Goal: Task Accomplishment & Management: Manage account settings

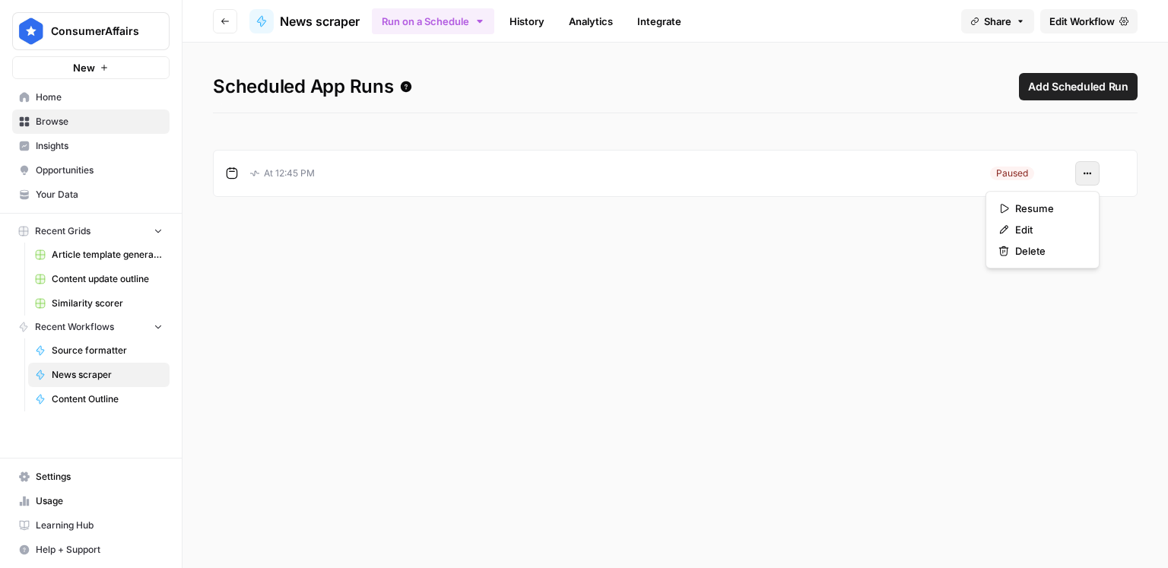
click at [1080, 175] on button "Actions" at bounding box center [1088, 173] width 24 height 24
click at [1031, 211] on span "Resume" at bounding box center [1047, 208] width 65 height 15
click at [465, 26] on button "Run on a Schedule" at bounding box center [433, 21] width 122 height 26
click at [881, 70] on div "Scheduled App Runs Add Scheduled Run At 12:45 PM Active Actions" at bounding box center [676, 306] width 986 height 526
click at [526, 27] on link "History" at bounding box center [526, 21] width 53 height 24
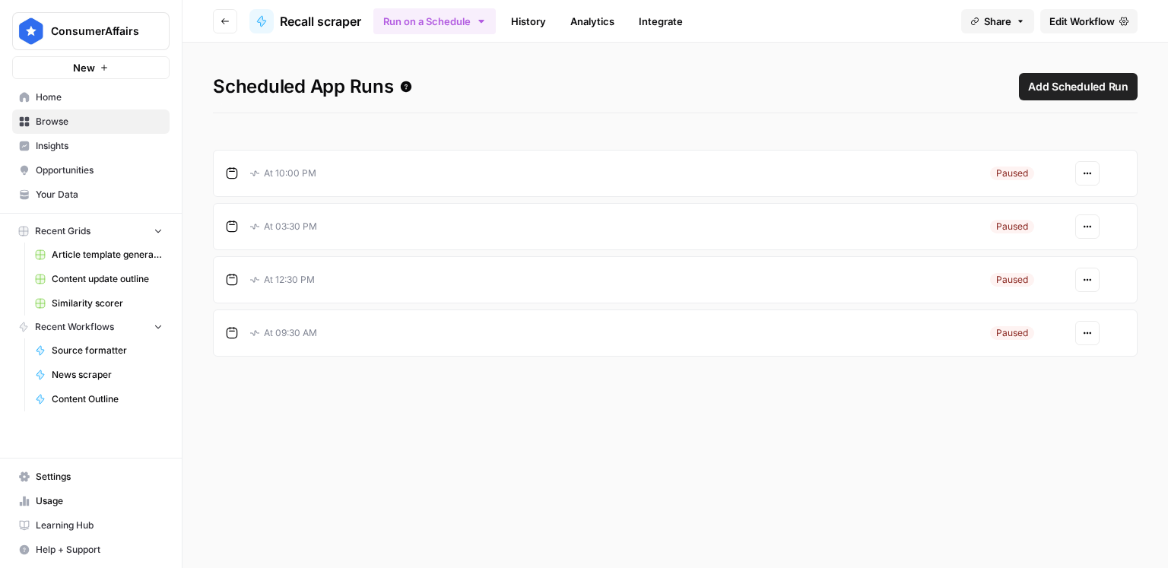
click at [1091, 183] on button "Actions" at bounding box center [1088, 173] width 24 height 24
click at [1069, 201] on span "Resume" at bounding box center [1047, 208] width 65 height 15
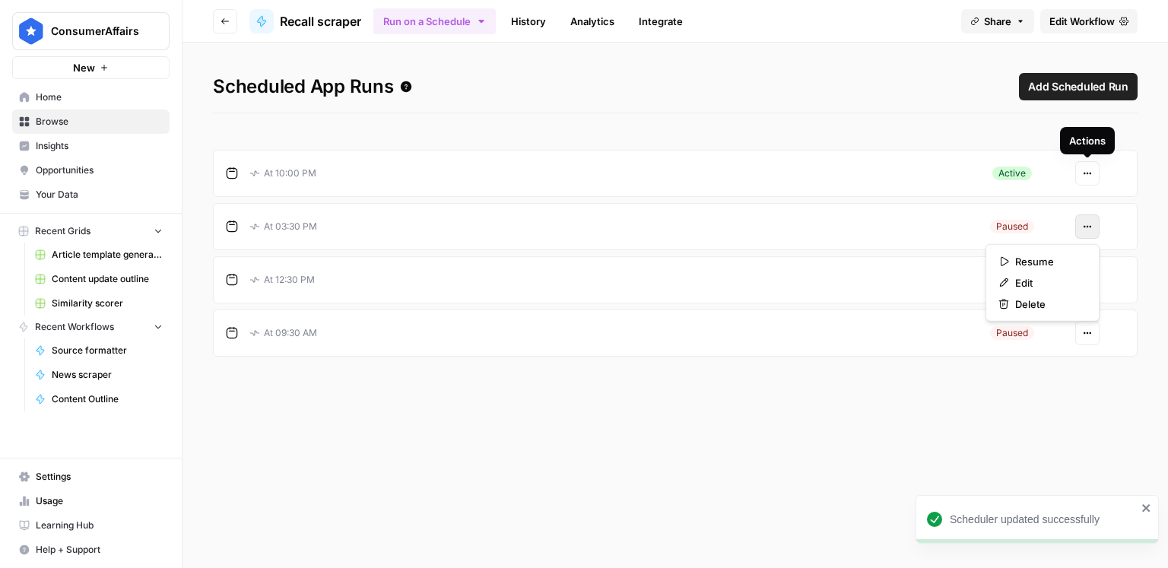
click at [1094, 224] on button "Actions" at bounding box center [1088, 226] width 24 height 24
click at [1069, 253] on button "Resume" at bounding box center [1043, 261] width 100 height 21
click at [1091, 273] on button "Actions" at bounding box center [1088, 280] width 24 height 24
click at [1074, 307] on span "Resume" at bounding box center [1047, 314] width 65 height 15
click at [1081, 326] on button "Actions" at bounding box center [1088, 333] width 24 height 24
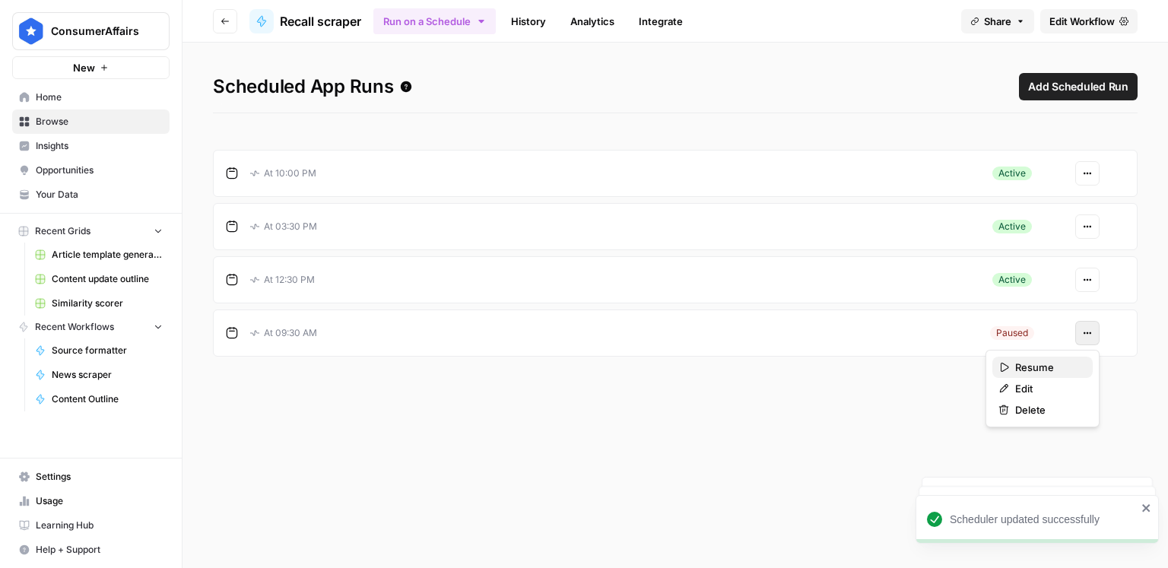
click at [1020, 363] on span "Resume" at bounding box center [1047, 367] width 65 height 15
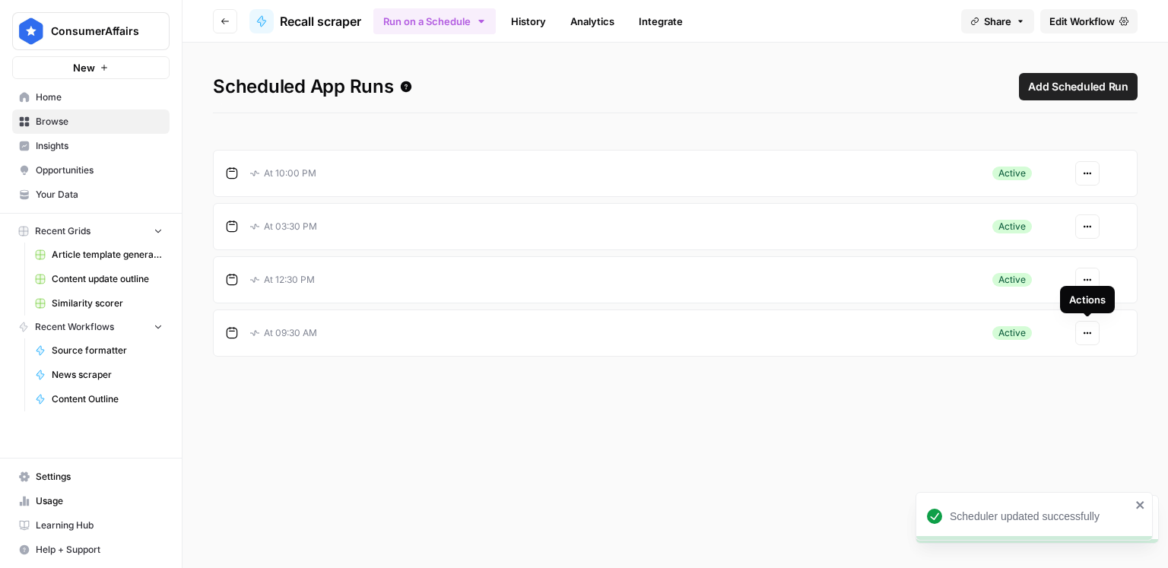
click at [539, 24] on link "History" at bounding box center [528, 21] width 53 height 24
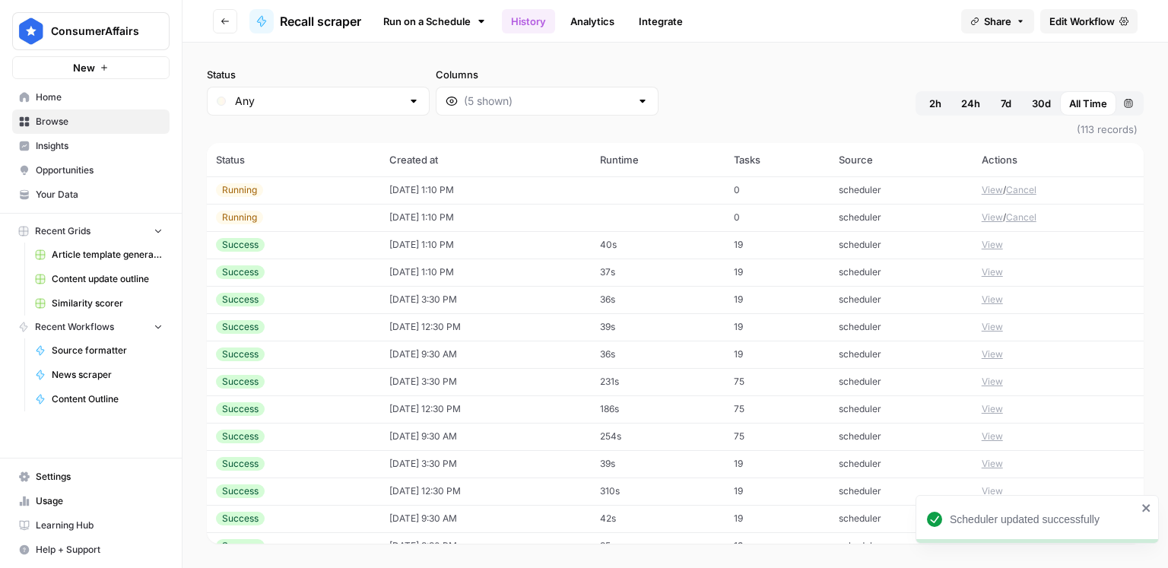
drag, startPoint x: 1029, startPoint y: 223, endPoint x: 1031, endPoint y: 194, distance: 29.0
click at [1031, 194] on tbody "Running 10/06/25 at 1:10 PM 0 scheduler View / Cancel Running 10/06/25 at 1:10 …" at bounding box center [675, 450] width 937 height 548
click at [1031, 191] on button "Cancel" at bounding box center [1021, 190] width 30 height 14
